Goal: Task Accomplishment & Management: Complete application form

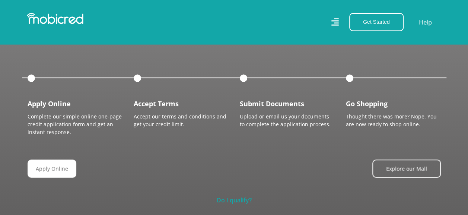
scroll to position [0, 1378]
click at [235, 196] on link "Do I qualify?" at bounding box center [233, 200] width 35 height 8
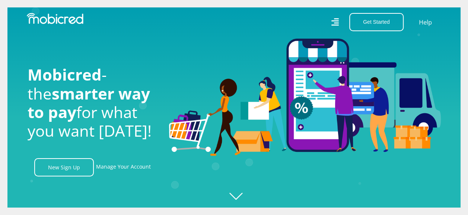
scroll to position [0, 0]
click at [241, 196] on icon "Created with [PERSON_NAME] 2.3.0" at bounding box center [241, 107] width 468 height 215
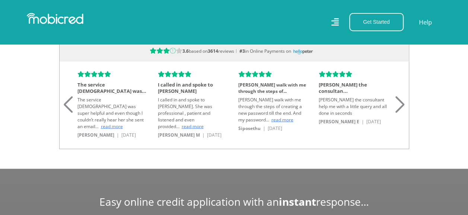
scroll to position [632, 0]
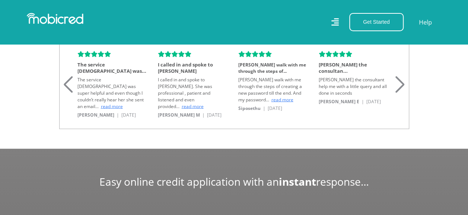
click at [399, 82] on div "Next slide" at bounding box center [400, 75] width 10 height 16
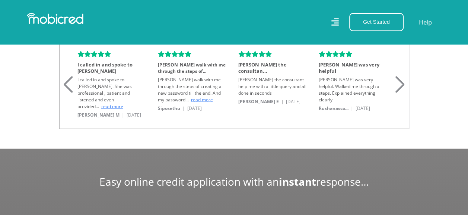
scroll to position [0, 424]
click at [399, 82] on div "Next slide" at bounding box center [400, 75] width 10 height 16
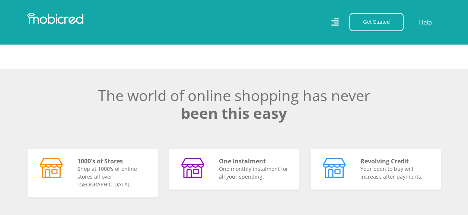
scroll to position [0, 0]
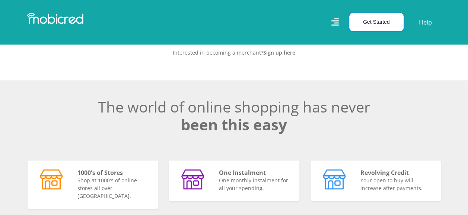
click at [385, 26] on button "Get Started" at bounding box center [376, 22] width 54 height 18
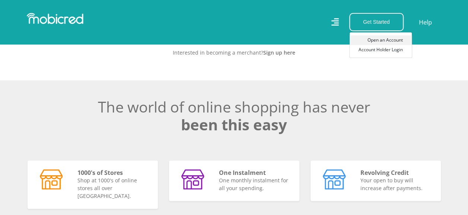
click at [396, 42] on link "Open an Account" at bounding box center [380, 40] width 62 height 10
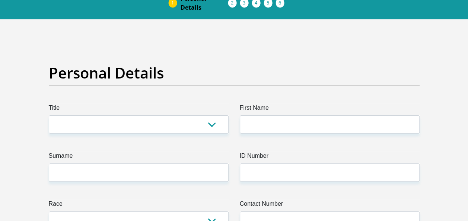
scroll to position [74, 0]
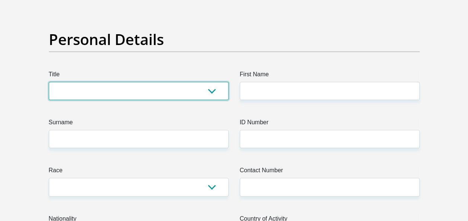
click at [212, 96] on select "Mr Ms Mrs Dr [PERSON_NAME]" at bounding box center [139, 91] width 180 height 18
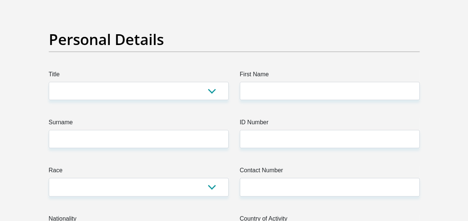
click at [217, 31] on h2 "Personal Details" at bounding box center [234, 40] width 371 height 18
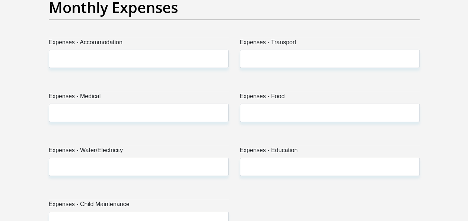
scroll to position [1153, 0]
